Goal: Navigation & Orientation: Find specific page/section

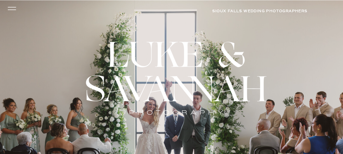
drag, startPoint x: 98, startPoint y: 47, endPoint x: 247, endPoint y: 51, distance: 149.2
click at [244, 54] on div at bounding box center [173, 83] width 213 height 92
click at [13, 4] on icon at bounding box center [12, 8] width 12 height 11
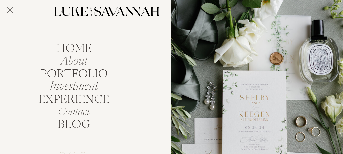
click at [77, 64] on nav "About" at bounding box center [73, 60] width 45 height 10
